Goal: Information Seeking & Learning: Learn about a topic

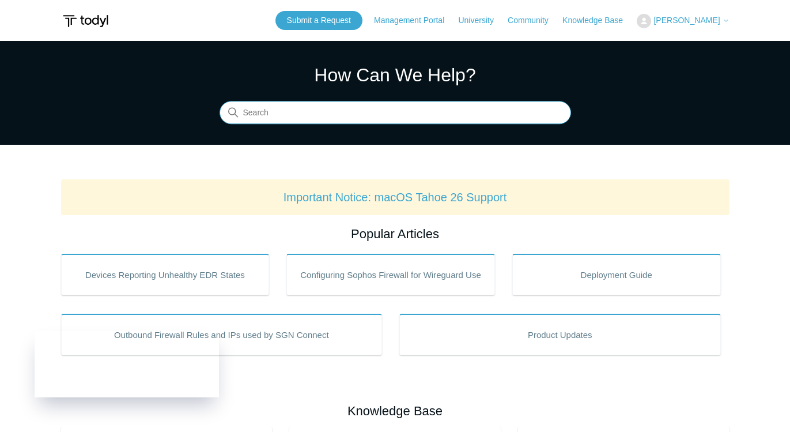
click at [332, 111] on input "Search" at bounding box center [396, 112] width 352 height 23
type input "licenses"
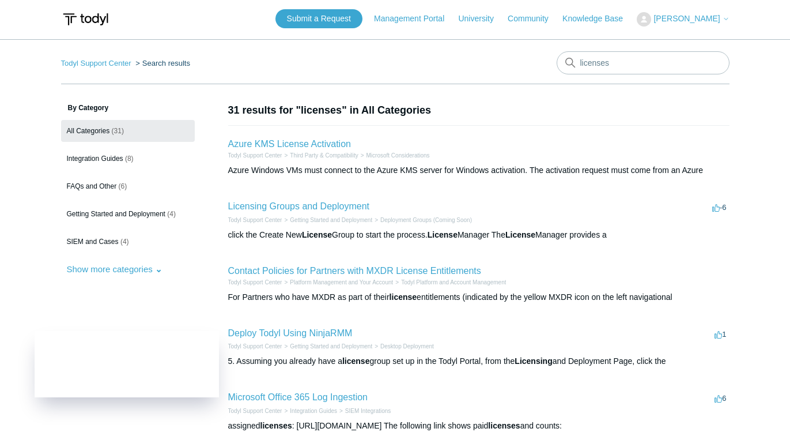
scroll to position [2, 0]
click at [281, 206] on link "Licensing Groups and Deployment" at bounding box center [298, 206] width 141 height 10
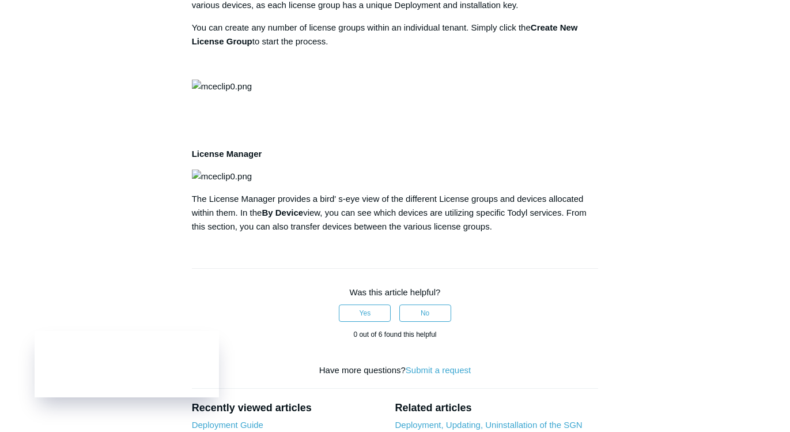
scroll to position [349, 0]
